Goal: Book appointment/travel/reservation

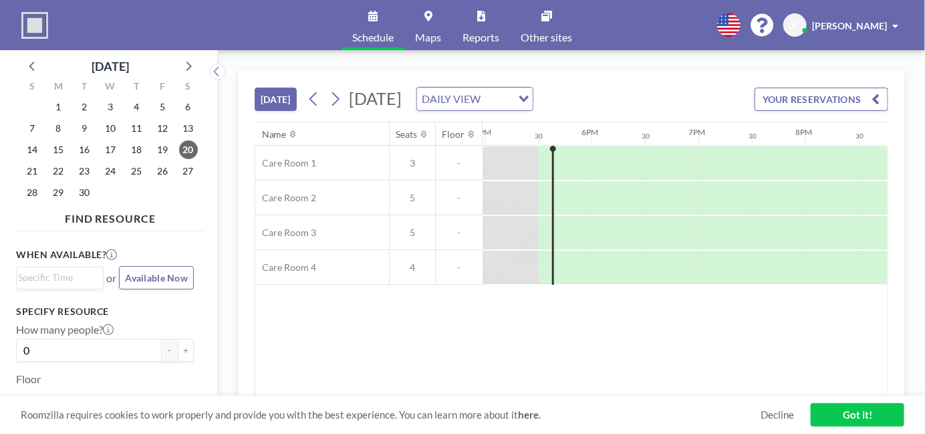
scroll to position [0, 1818]
click at [59, 192] on span "29" at bounding box center [58, 192] width 19 height 19
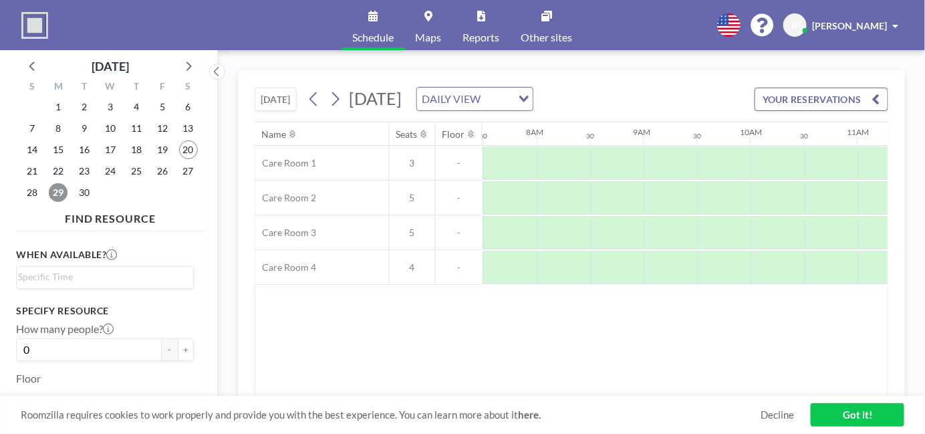
scroll to position [0, 802]
click at [867, 264] on div at bounding box center [883, 267] width 53 height 33
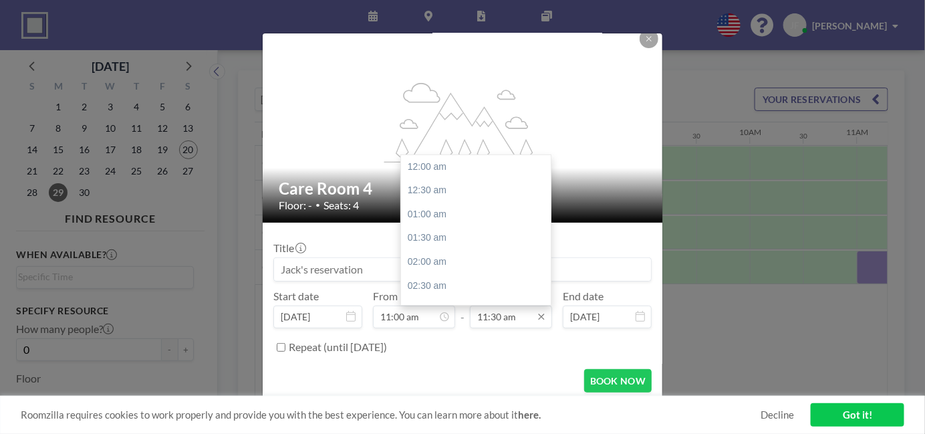
scroll to position [547, 0]
click at [441, 238] on div "01:00 pm" at bounding box center [479, 239] width 156 height 24
type input "01:00 pm"
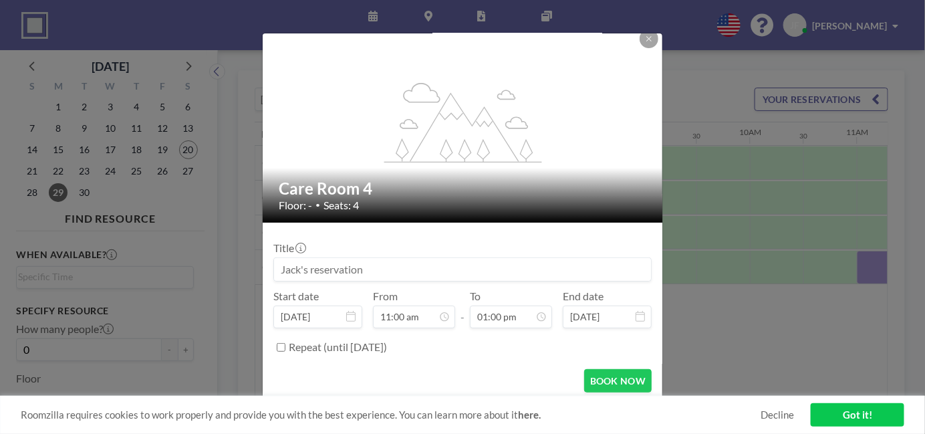
scroll to position [618, 0]
click at [594, 376] on button "BOOK NOW" at bounding box center [618, 380] width 68 height 23
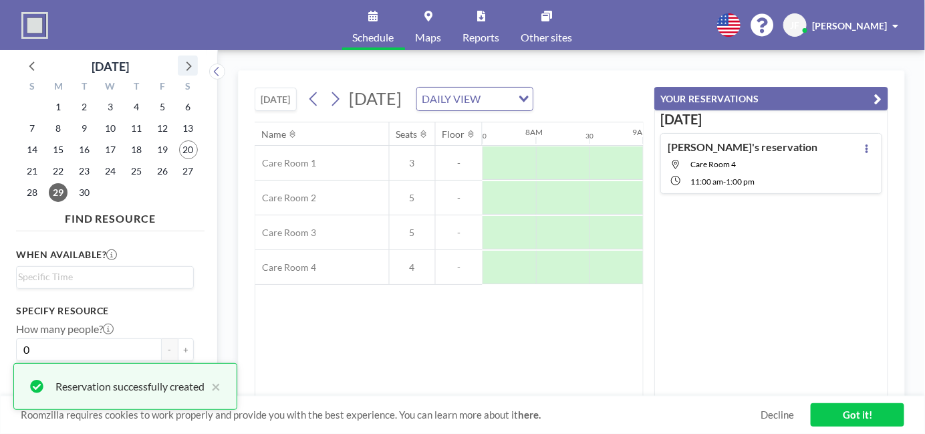
click at [189, 64] on icon at bounding box center [188, 65] width 5 height 9
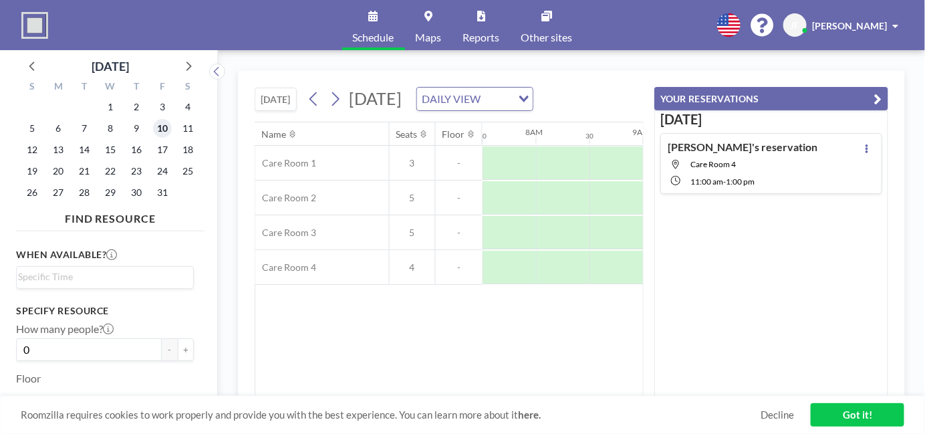
click at [161, 130] on span "10" at bounding box center [162, 128] width 19 height 19
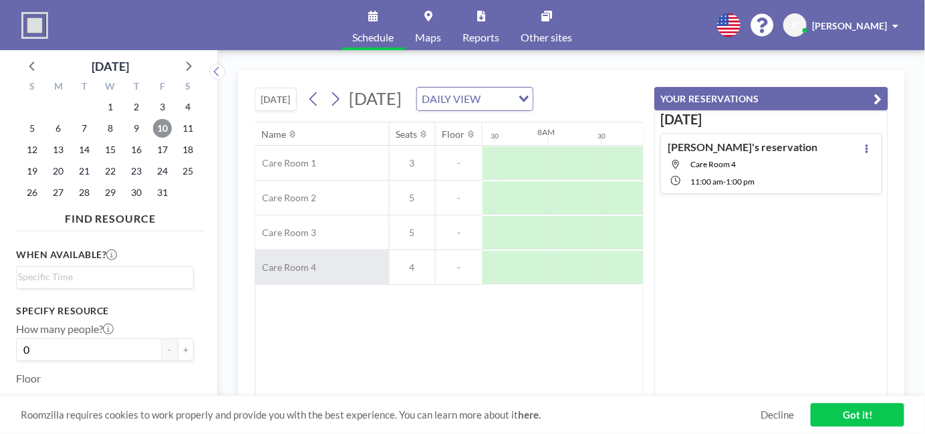
scroll to position [0, 802]
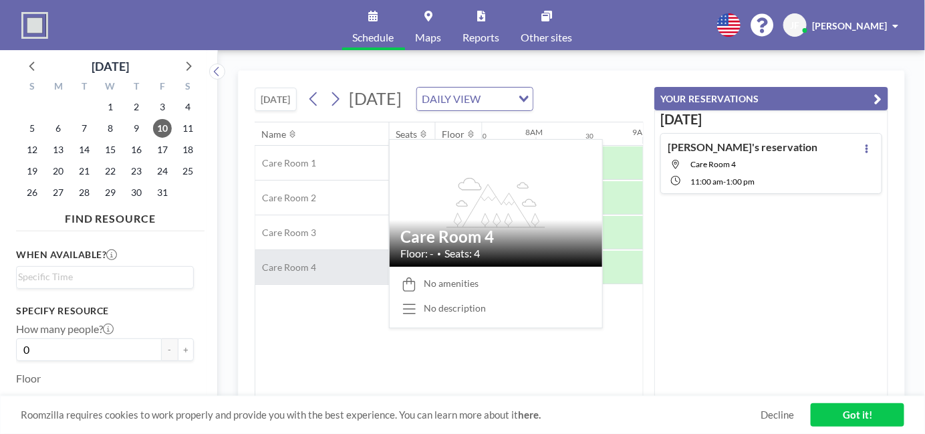
click at [358, 283] on div "Care Room 4" at bounding box center [322, 267] width 134 height 34
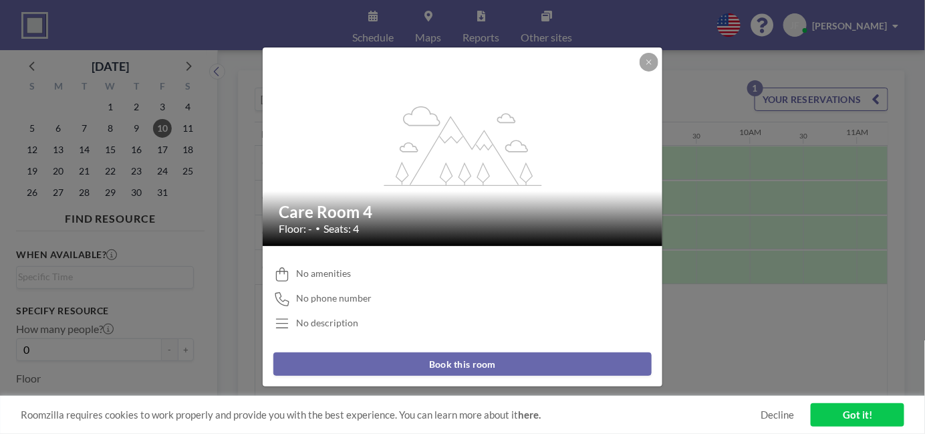
click at [465, 364] on button "Book this room" at bounding box center [462, 363] width 378 height 23
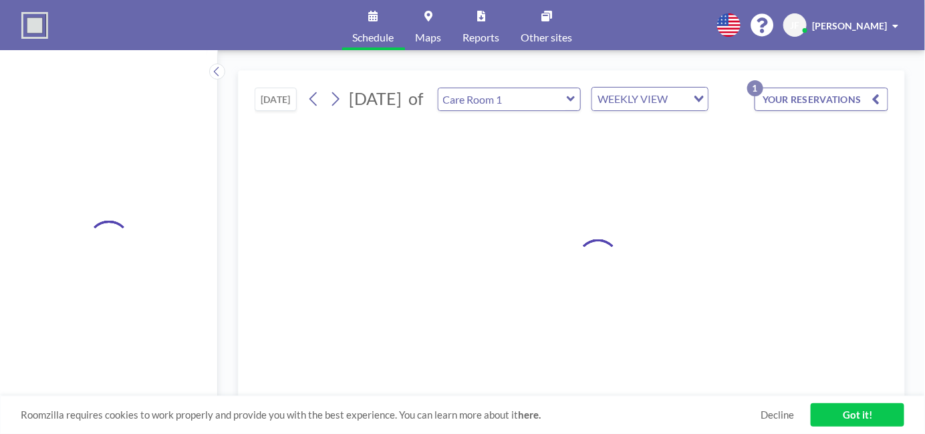
type input "Care Room 4"
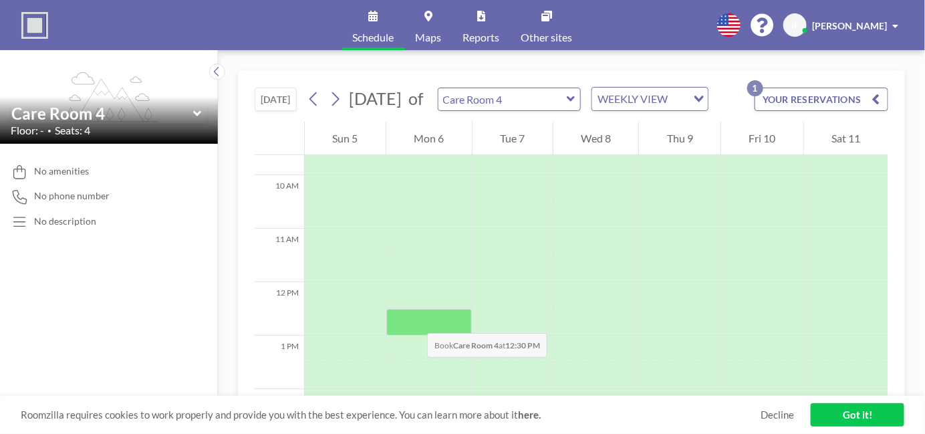
scroll to position [535, 0]
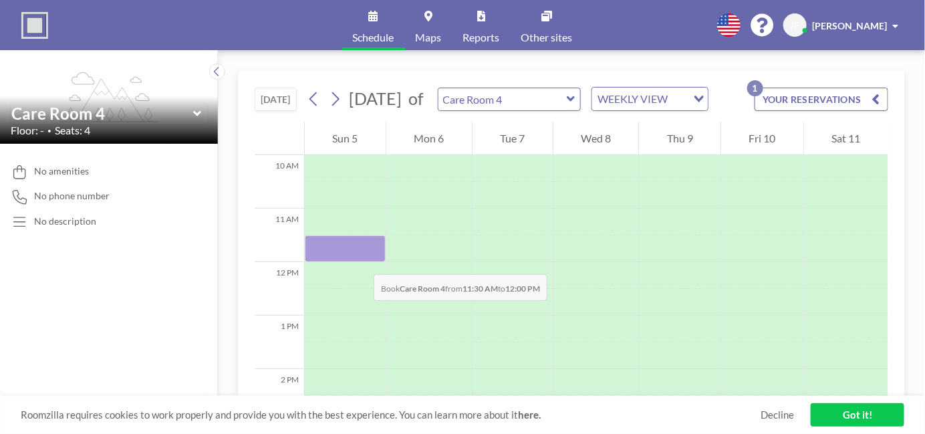
click at [360, 261] on div at bounding box center [345, 248] width 81 height 27
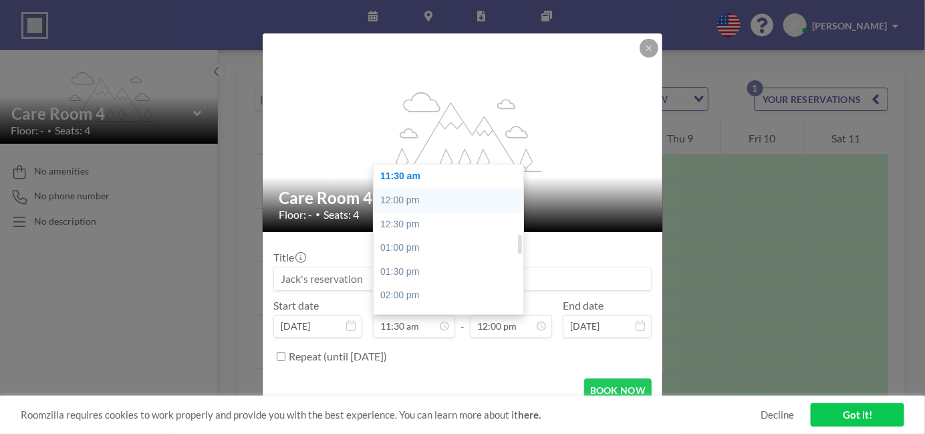
scroll to position [479, 0]
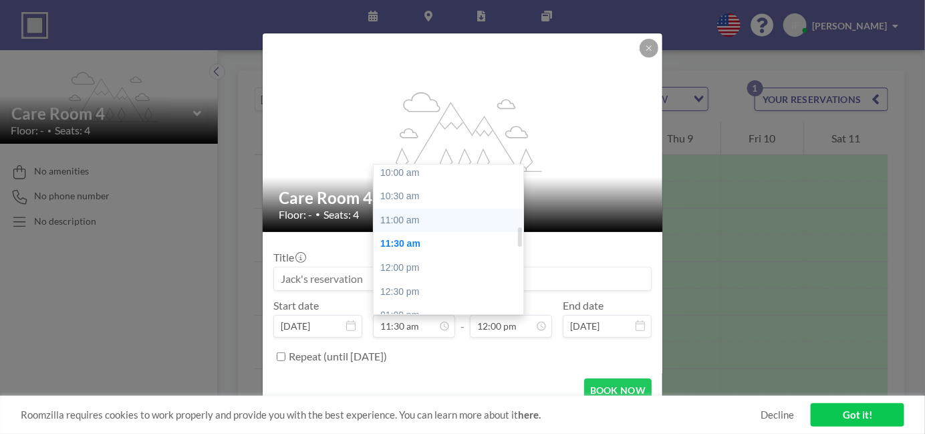
click at [402, 219] on div "11:00 am" at bounding box center [452, 221] width 156 height 24
type input "11:00 am"
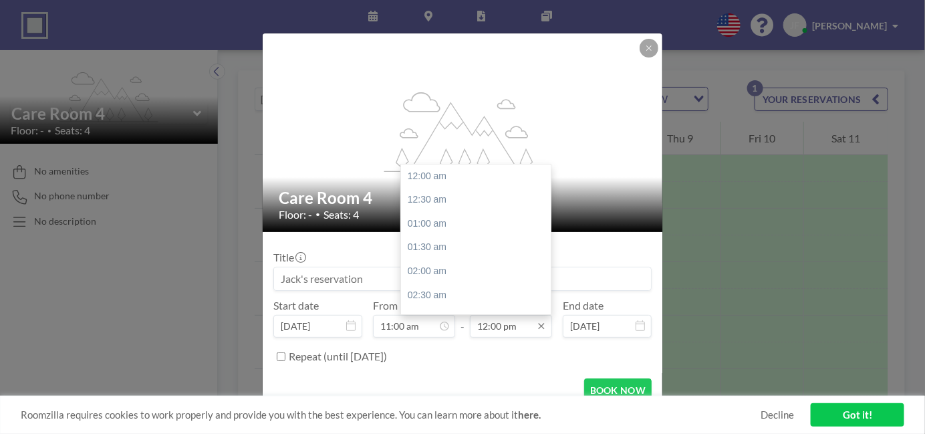
scroll to position [571, 0]
click at [434, 225] on div "01:00 pm" at bounding box center [479, 224] width 156 height 24
type input "01:00 pm"
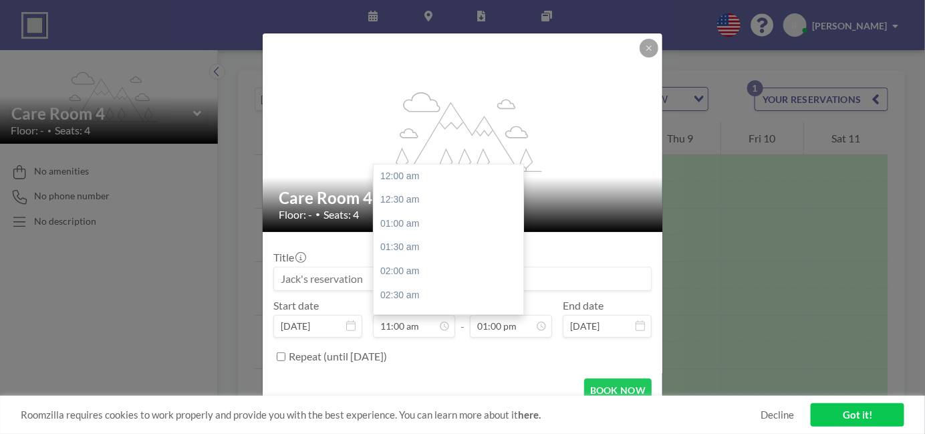
scroll to position [523, 0]
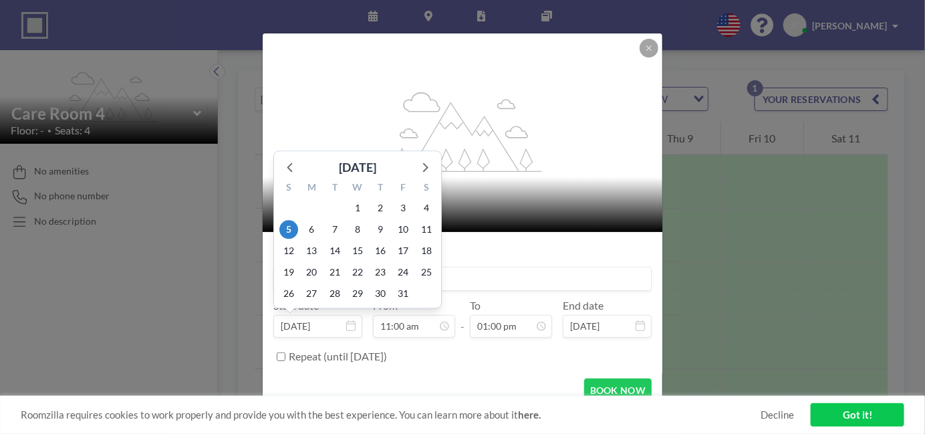
click at [309, 326] on input "[DATE]" at bounding box center [317, 326] width 89 height 23
click at [398, 231] on span "10" at bounding box center [403, 230] width 19 height 19
type input "[DATE]"
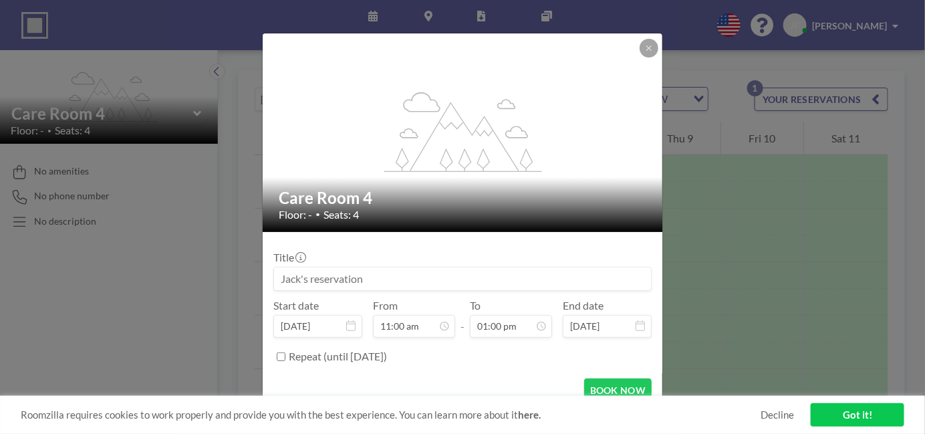
scroll to position [618, 0]
click at [592, 388] on button "BOOK NOW" at bounding box center [618, 389] width 68 height 23
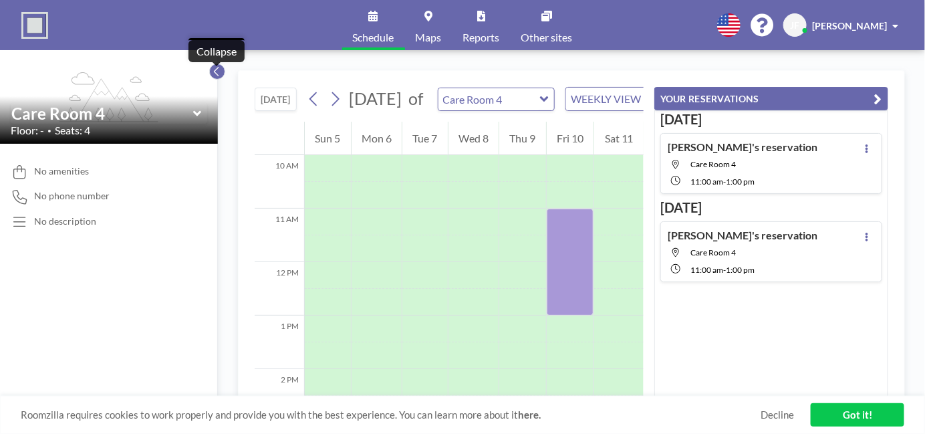
click at [211, 72] on button at bounding box center [217, 71] width 16 height 16
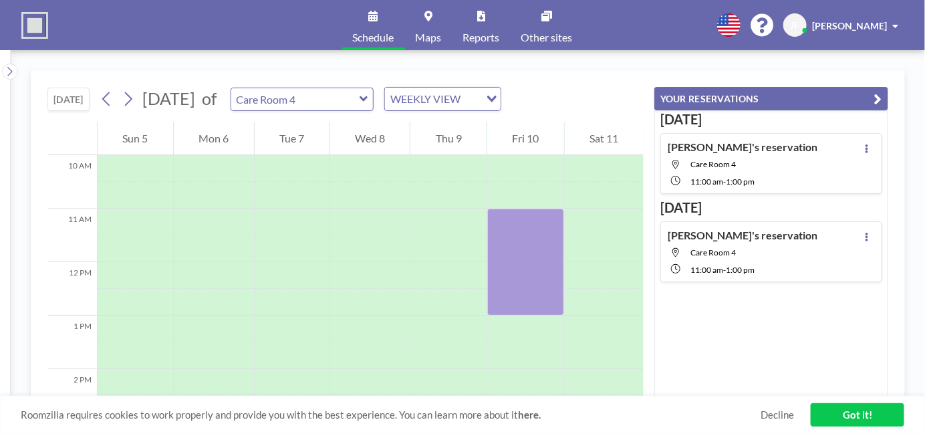
click at [874, 25] on span "[PERSON_NAME]" at bounding box center [849, 25] width 75 height 11
click at [791, 328] on div "[DATE] [PERSON_NAME]'s reservation Care Room 4 11:00 AM - 1:00 PM [DATE] [PERSO…" at bounding box center [771, 253] width 234 height 287
click at [862, 420] on link "Got it!" at bounding box center [858, 414] width 94 height 23
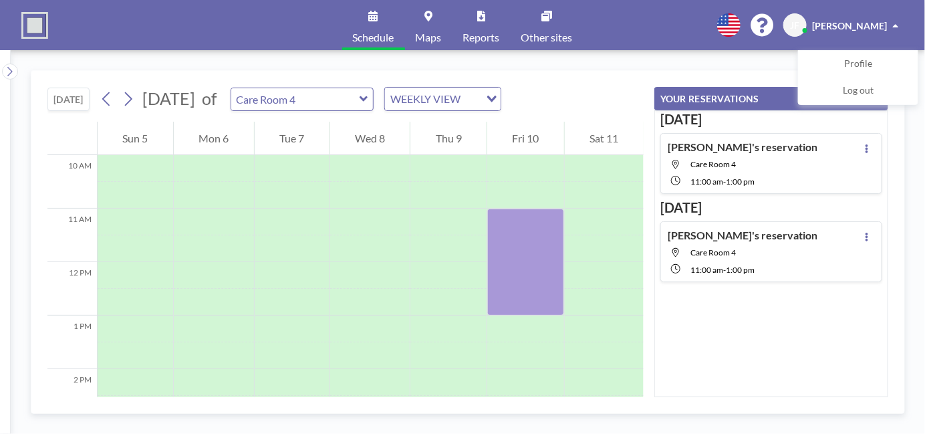
click at [35, 17] on img at bounding box center [34, 25] width 27 height 27
click at [378, 17] on link "Schedule" at bounding box center [373, 25] width 63 height 50
click at [34, 29] on img at bounding box center [34, 25] width 27 height 27
click at [12, 72] on icon at bounding box center [9, 71] width 5 height 9
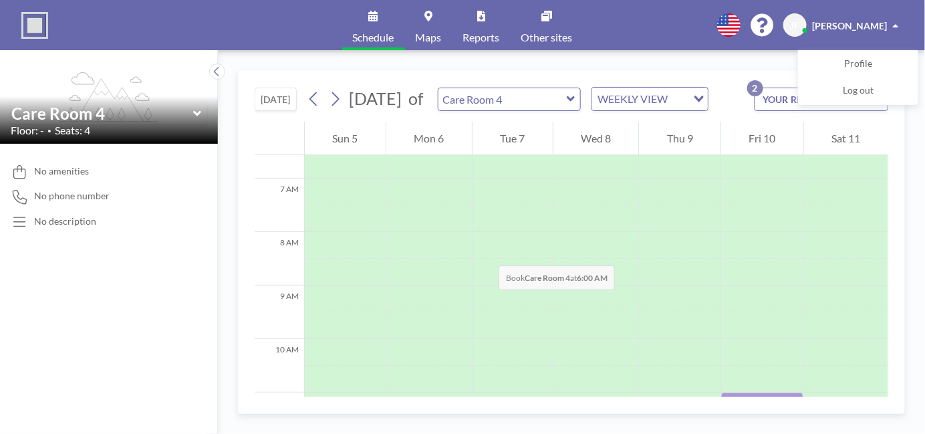
scroll to position [0, 0]
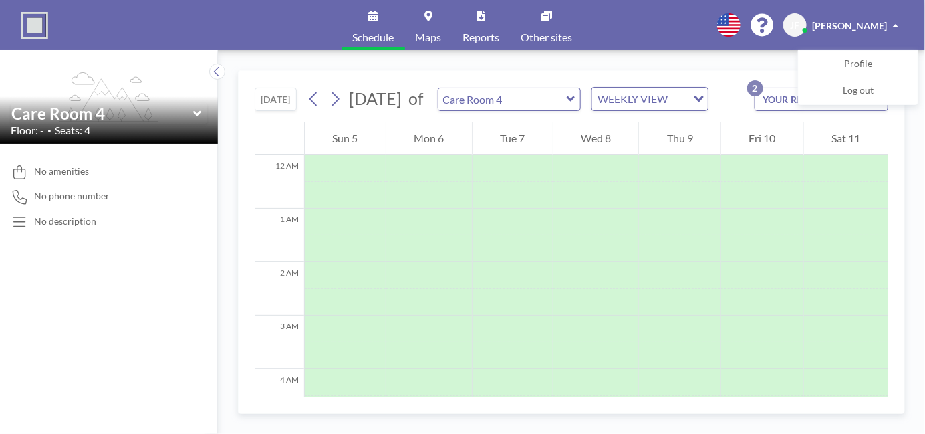
click at [859, 24] on span "[PERSON_NAME]" at bounding box center [849, 25] width 75 height 11
click at [872, 88] on span "Log out" at bounding box center [858, 90] width 31 height 13
